Goal: Information Seeking & Learning: Learn about a topic

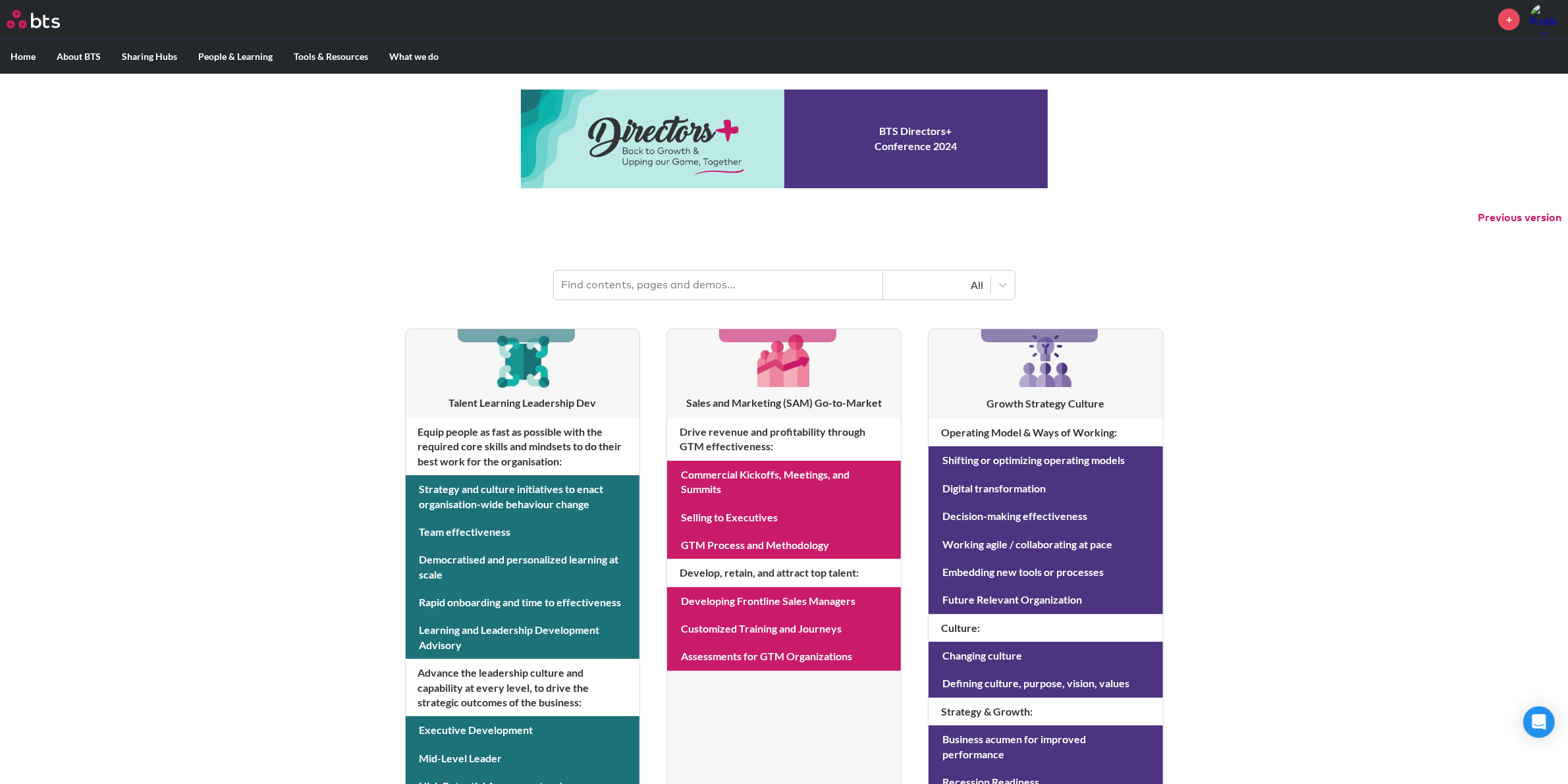
click at [781, 280] on input "text" at bounding box center [719, 285] width 329 height 29
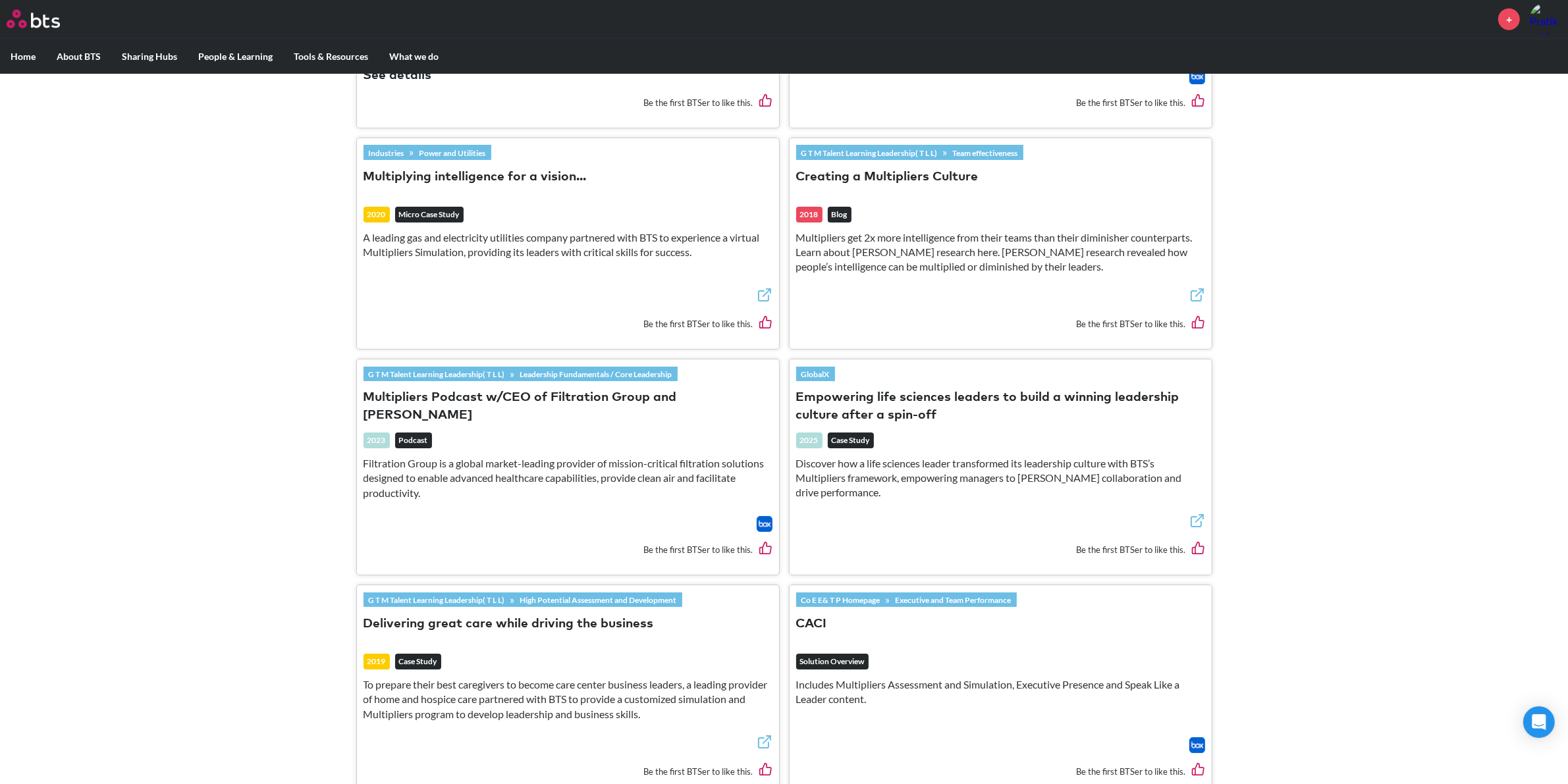
scroll to position [2209, 0]
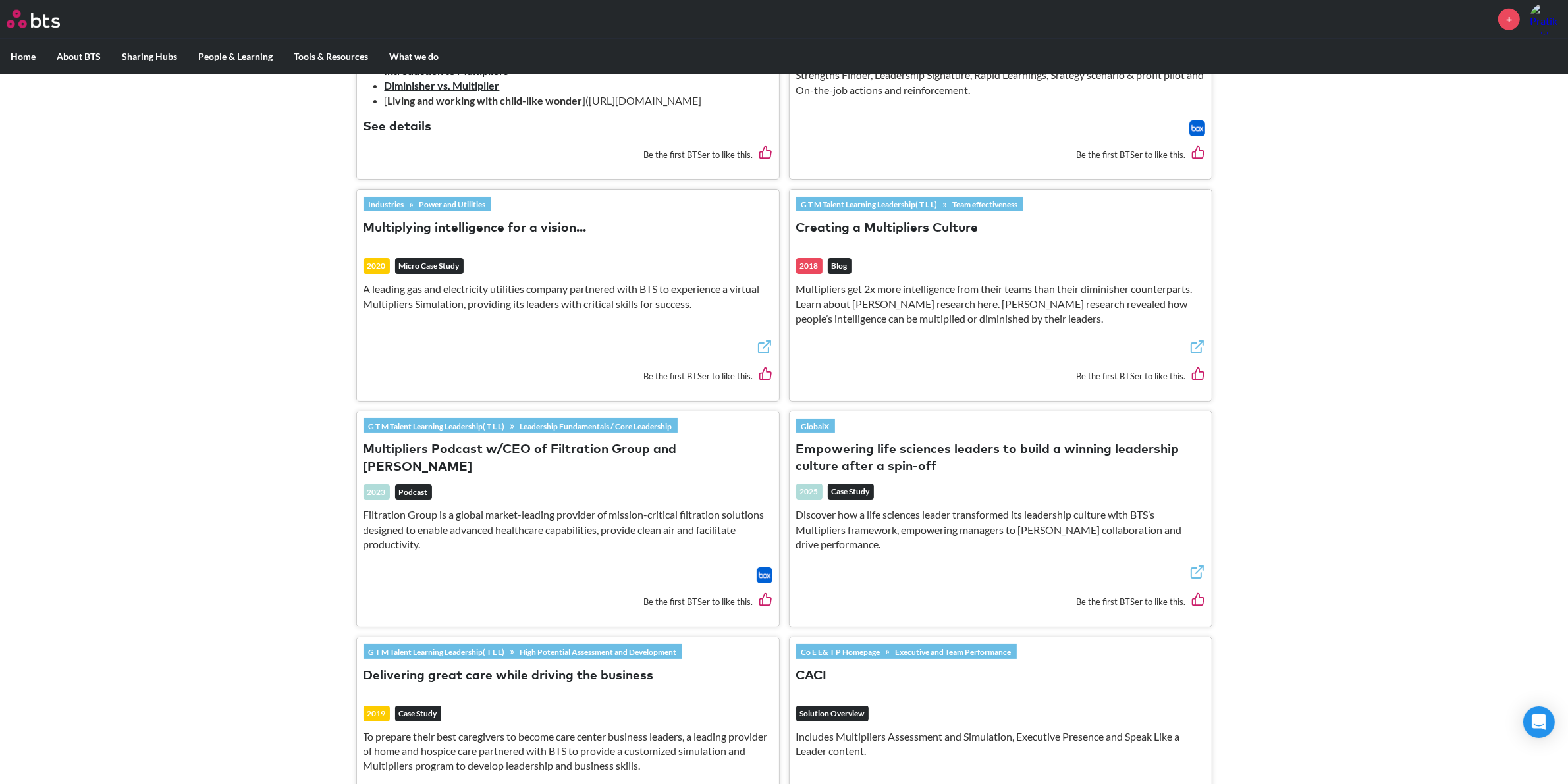
type input "Multipliers"
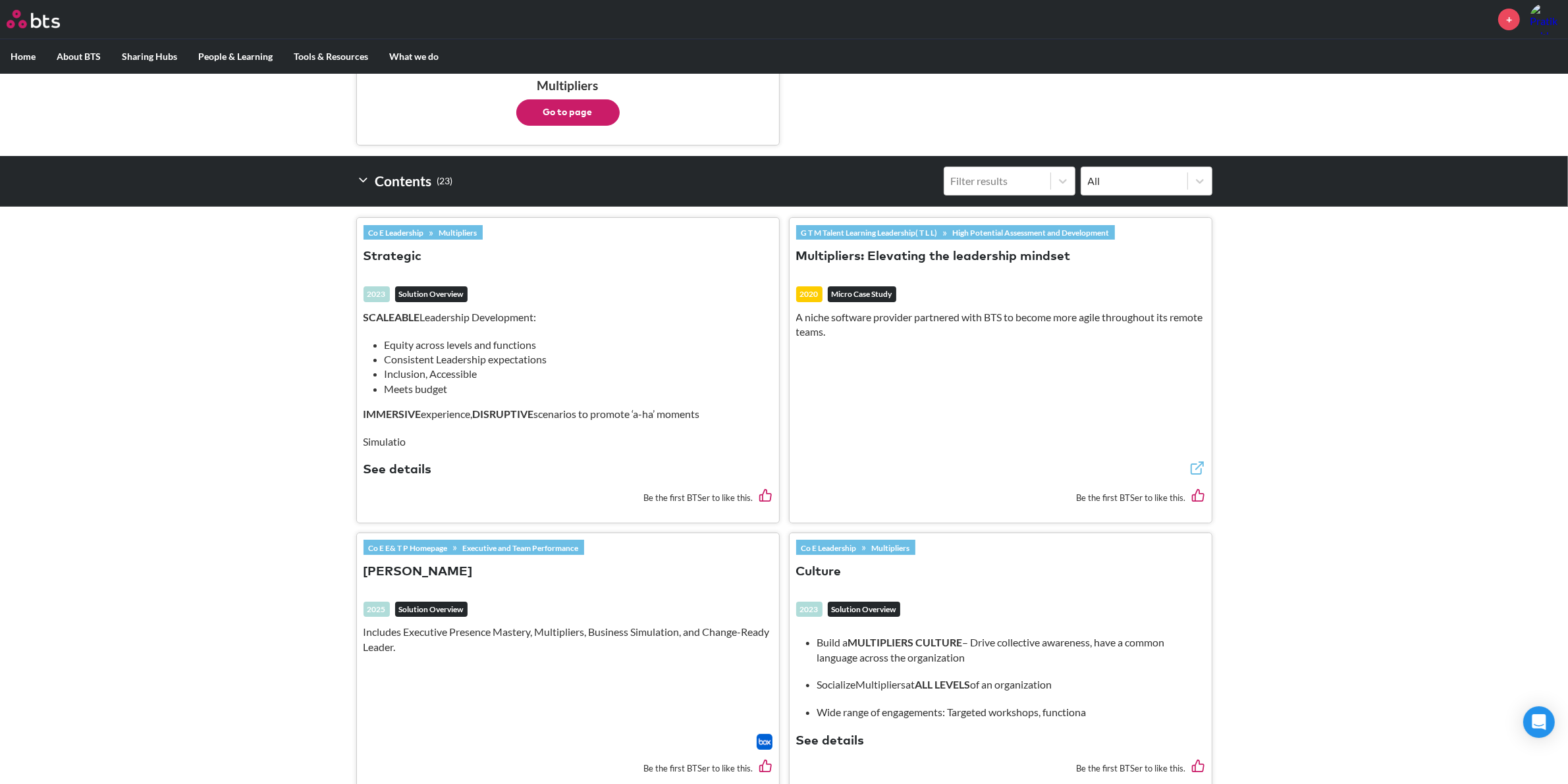
scroll to position [74, 0]
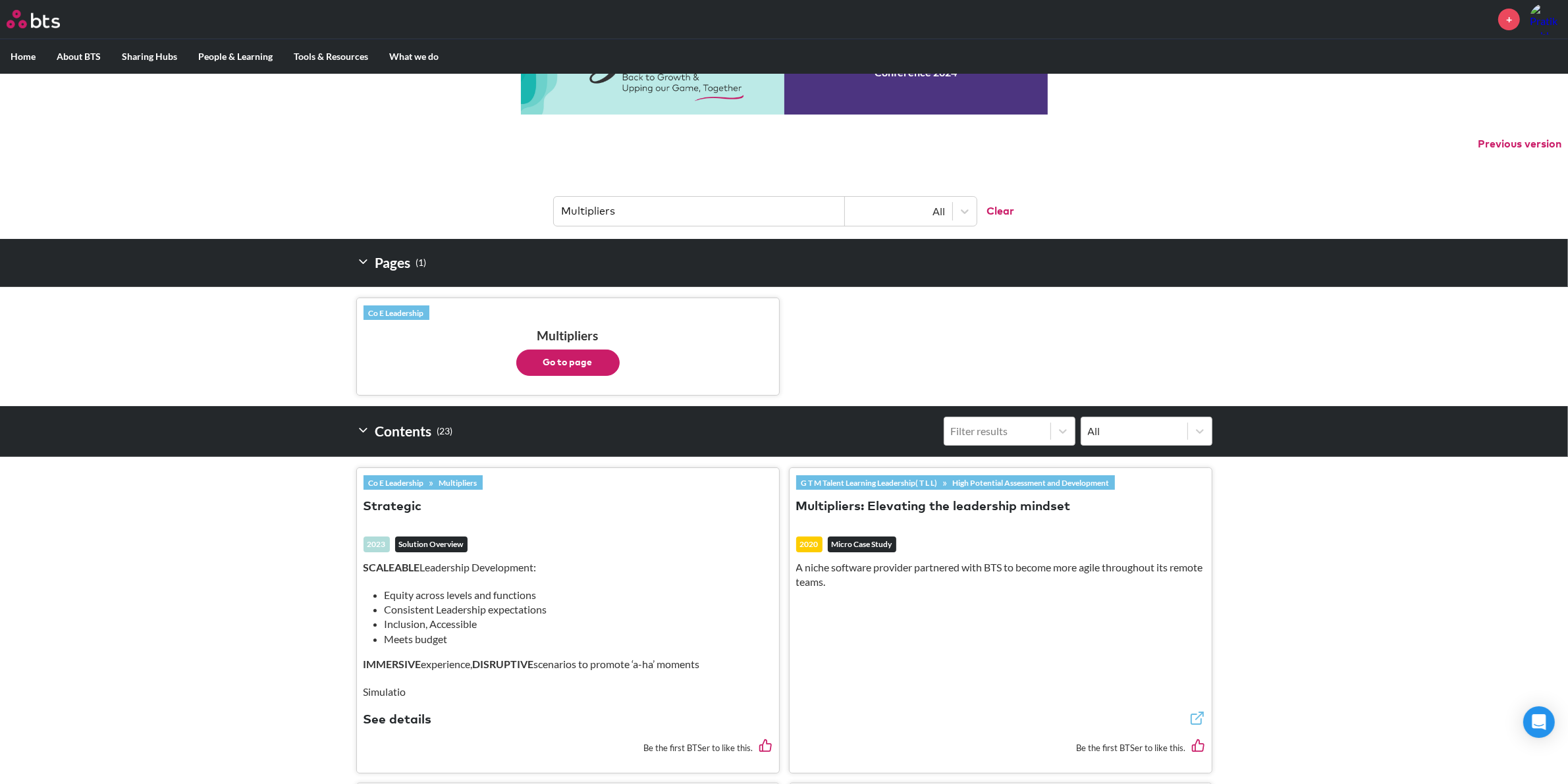
click at [582, 363] on button "Go to page" at bounding box center [567, 363] width 103 height 26
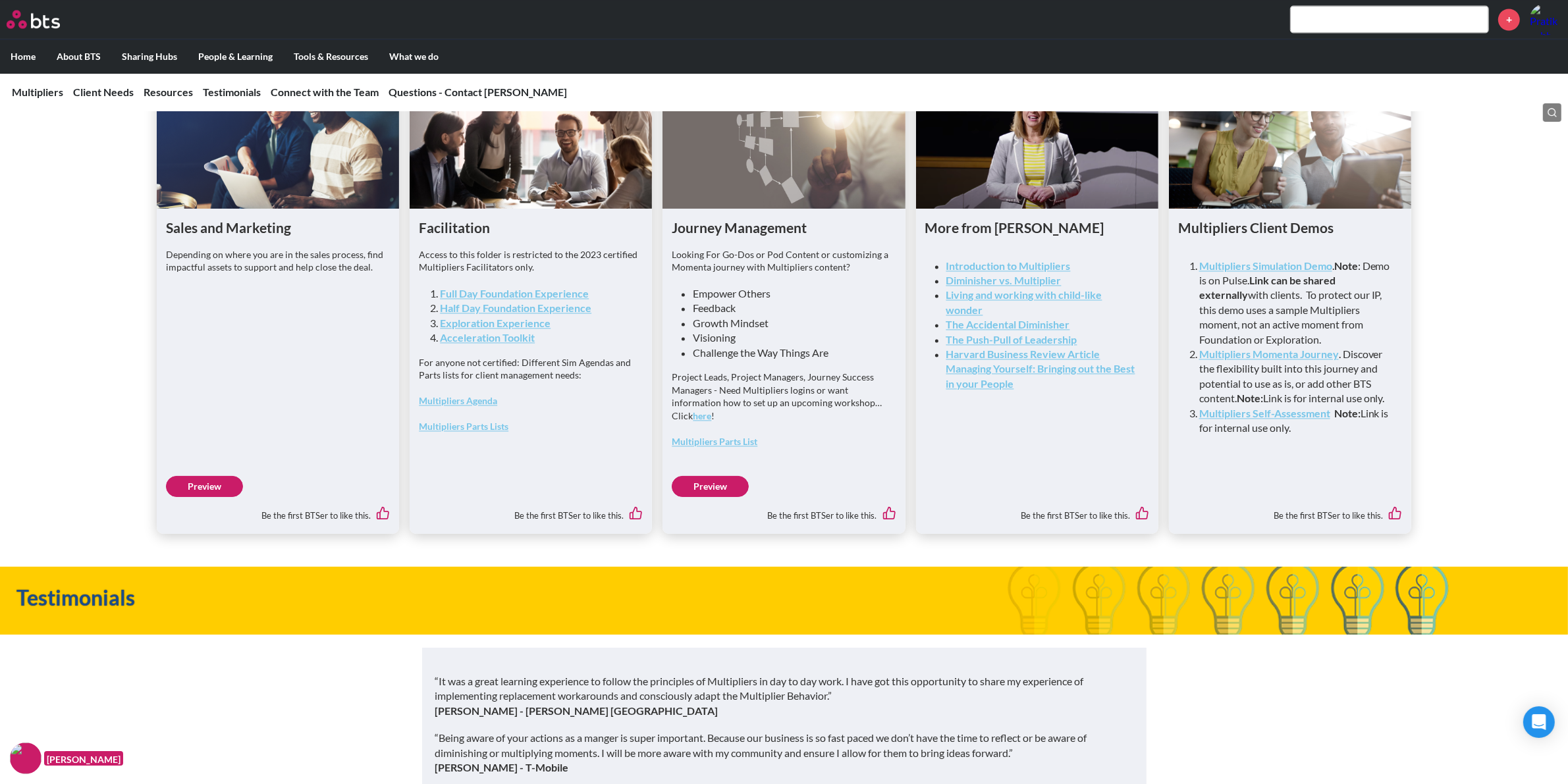
scroll to position [3346, 0]
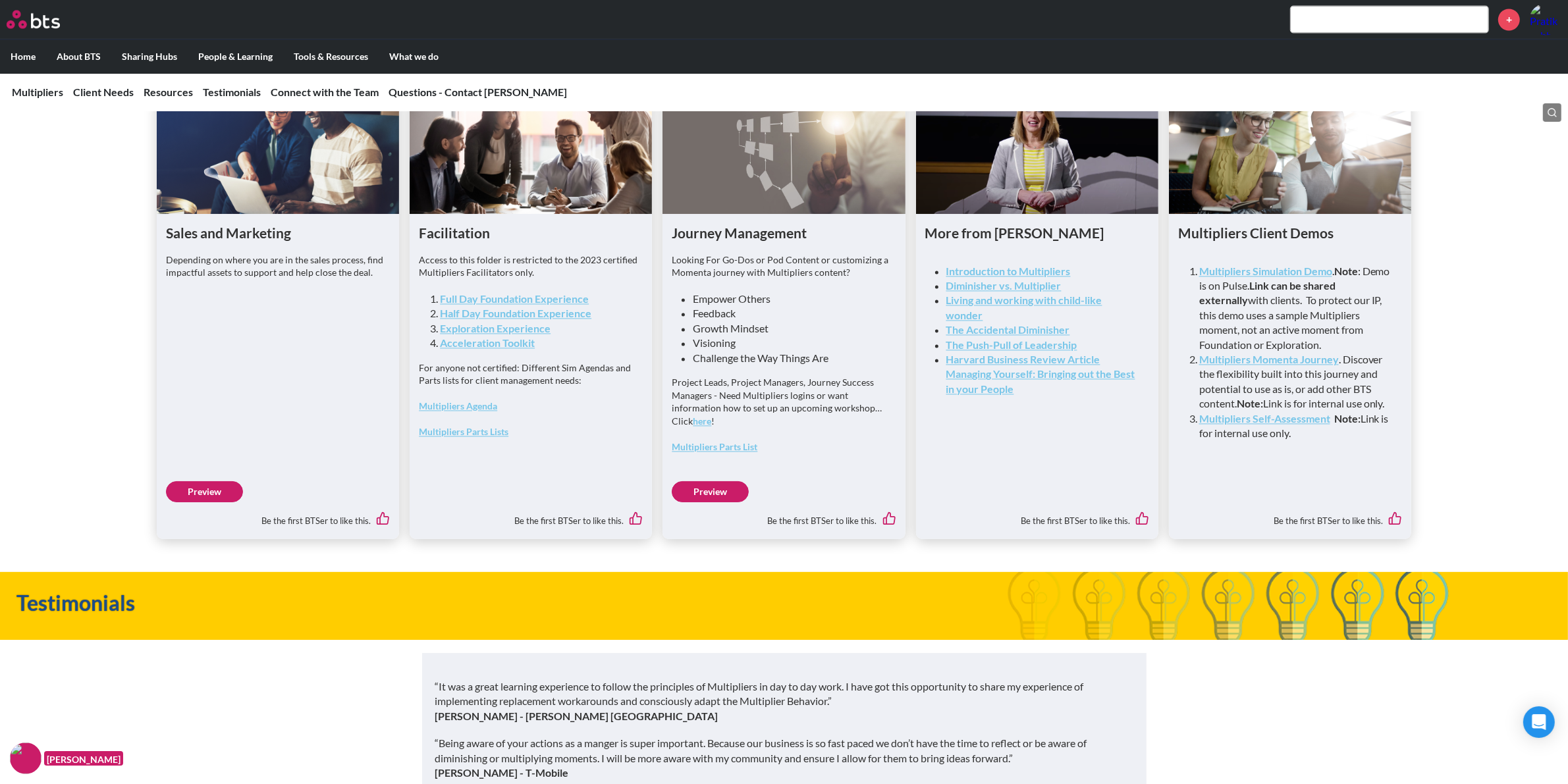
click at [206, 503] on link "Preview" at bounding box center [205, 492] width 77 height 21
